Goal: Task Accomplishment & Management: Manage account settings

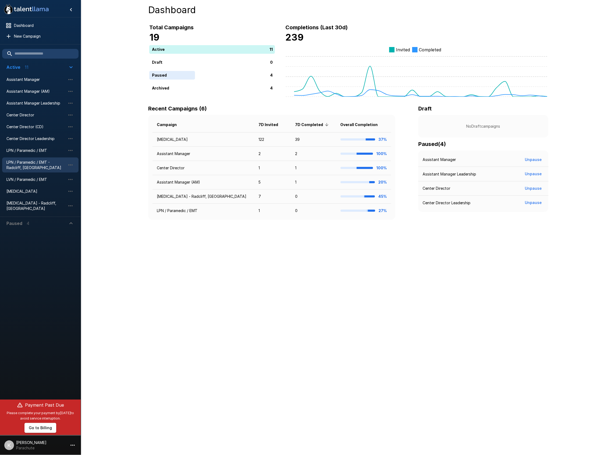
click at [38, 167] on span "LPN / Paramedic / EMT - Radcliff, [GEOGRAPHIC_DATA]" at bounding box center [35, 165] width 59 height 11
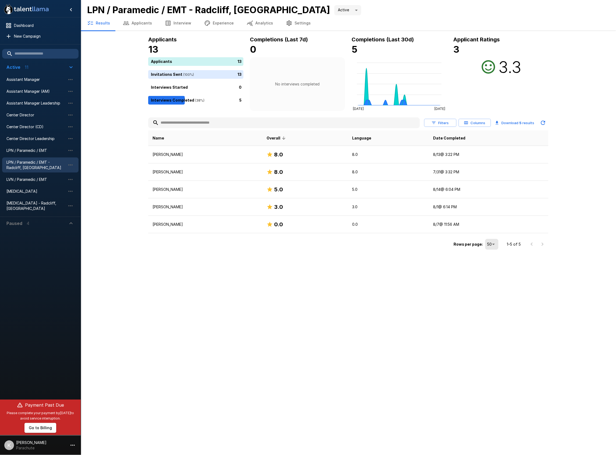
click at [145, 24] on button "Applicants" at bounding box center [137, 23] width 42 height 15
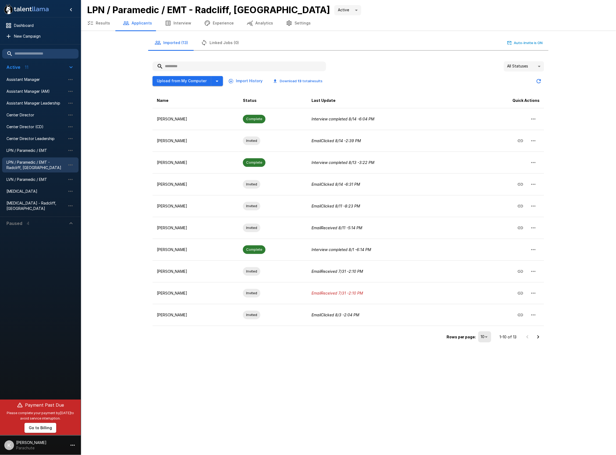
click at [106, 23] on button "Results" at bounding box center [99, 23] width 36 height 15
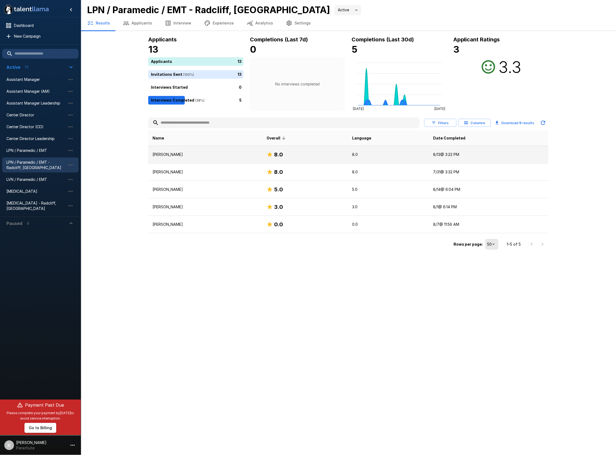
click at [163, 153] on p "[PERSON_NAME]" at bounding box center [204, 154] width 105 height 5
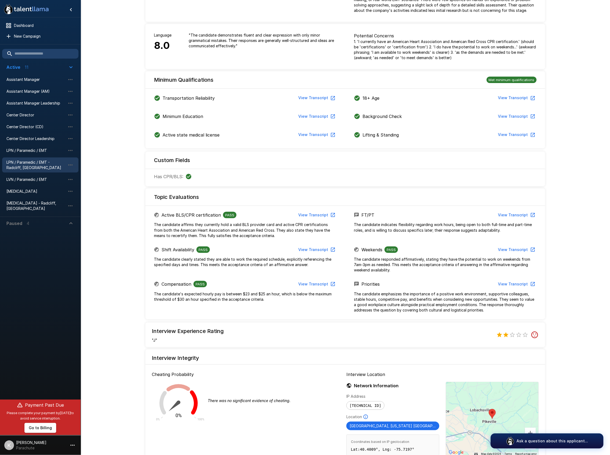
scroll to position [68, 0]
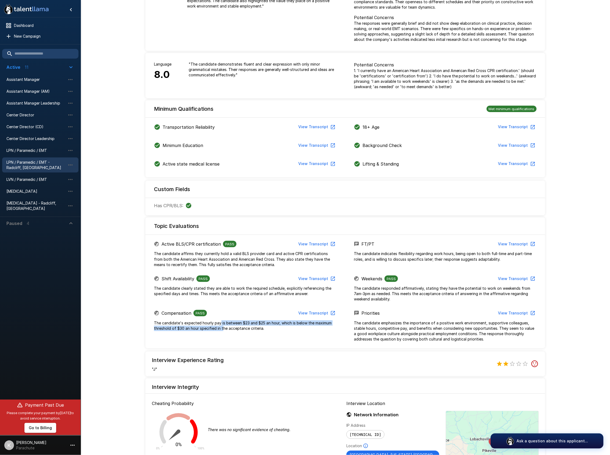
drag, startPoint x: 220, startPoint y: 323, endPoint x: 222, endPoint y: 331, distance: 8.0
click at [222, 331] on p "The candidate's expected hourly pay is between $23 and $25 an hour, which is be…" at bounding box center [245, 326] width 183 height 11
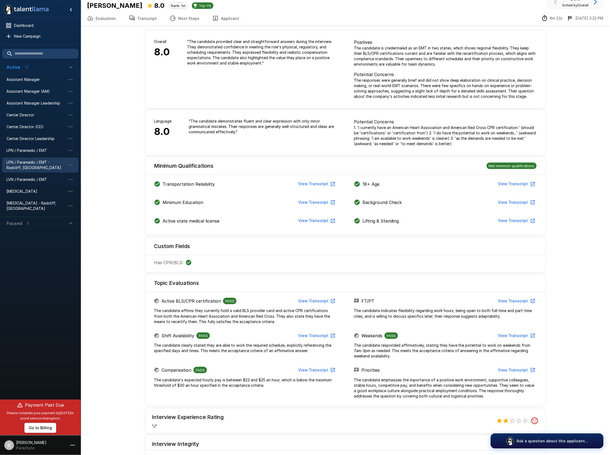
scroll to position [0, 0]
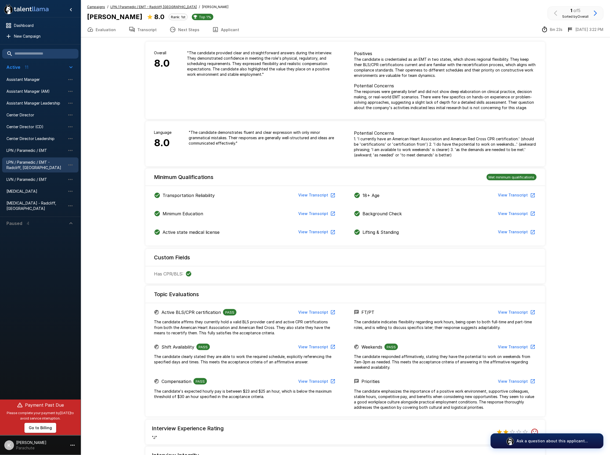
click at [222, 30] on button "Applicant" at bounding box center [226, 29] width 40 height 15
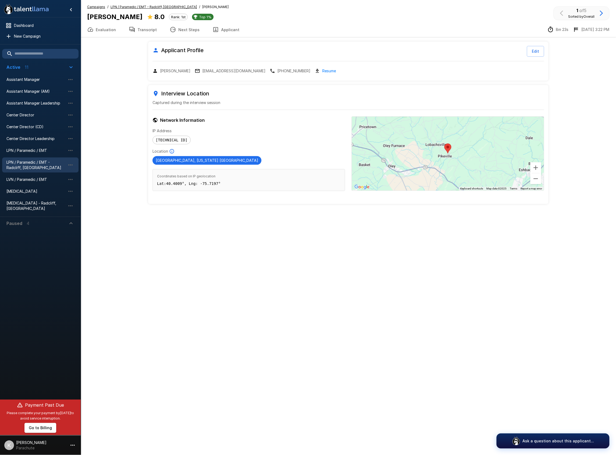
click at [186, 29] on button "Next Steps" at bounding box center [184, 29] width 43 height 15
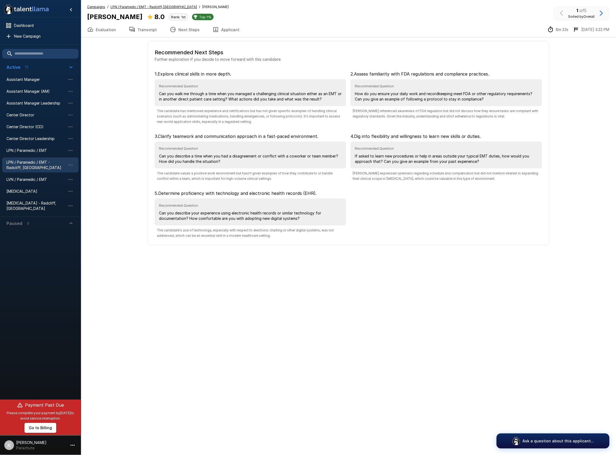
click at [147, 30] on button "Transcript" at bounding box center [142, 29] width 41 height 15
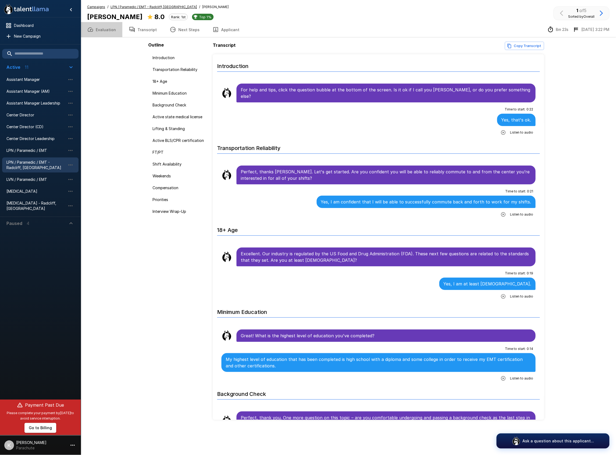
click at [110, 32] on button "Evaluation" at bounding box center [102, 29] width 42 height 15
